Goal: Task Accomplishment & Management: Manage account settings

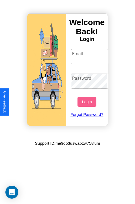
click at [90, 56] on input "Email" at bounding box center [89, 56] width 37 height 15
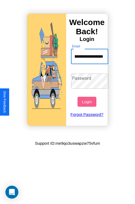
scroll to position [0, 24]
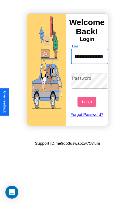
type input "**********"
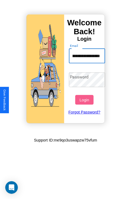
scroll to position [0, 0]
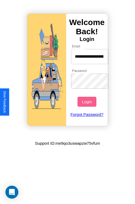
click at [87, 101] on button "Login" at bounding box center [86, 102] width 19 height 10
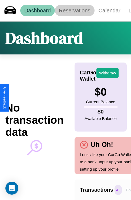
click at [74, 10] on link "Reservations" at bounding box center [75, 10] width 40 height 11
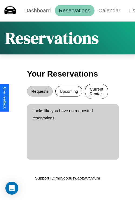
click at [96, 92] on button "Current Rentals" at bounding box center [96, 91] width 23 height 15
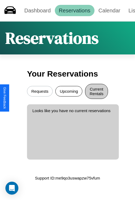
click at [40, 92] on button "Requests" at bounding box center [40, 91] width 26 height 10
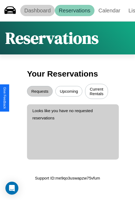
click at [37, 10] on link "Dashboard" at bounding box center [37, 10] width 34 height 11
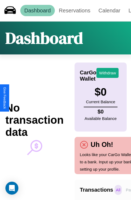
scroll to position [0, 40]
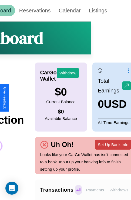
click at [112, 144] on button "Set Up Bank Info" at bounding box center [113, 144] width 36 height 10
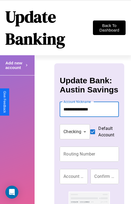
type input "**********"
